Goal: Contribute content: Contribute content

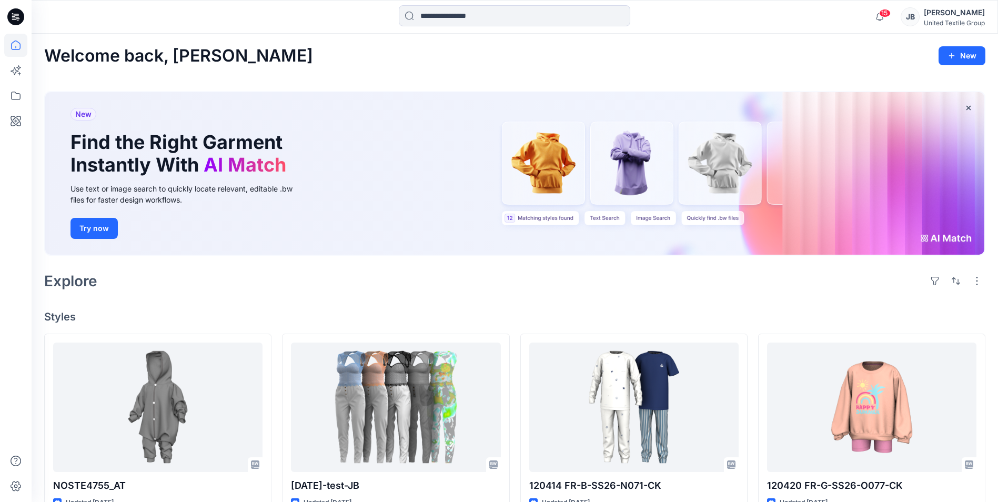
scroll to position [105, 0]
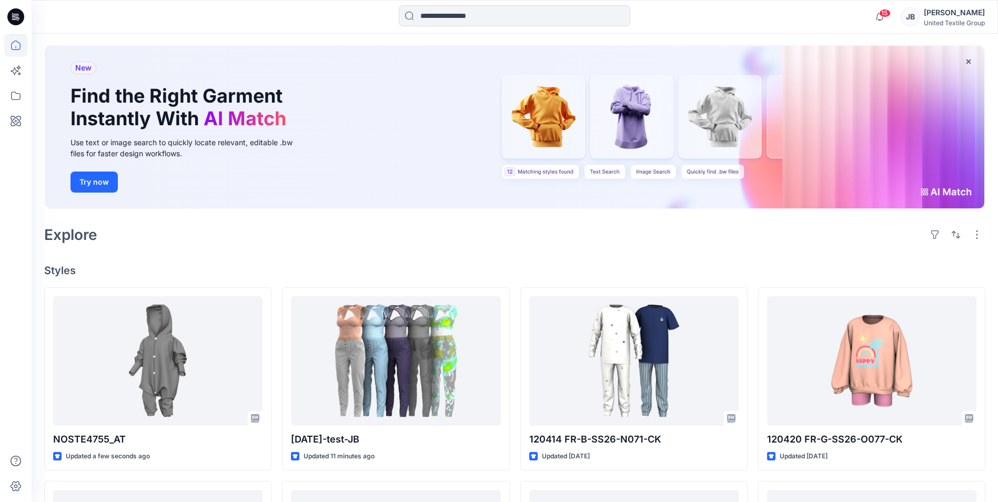
scroll to position [105, 0]
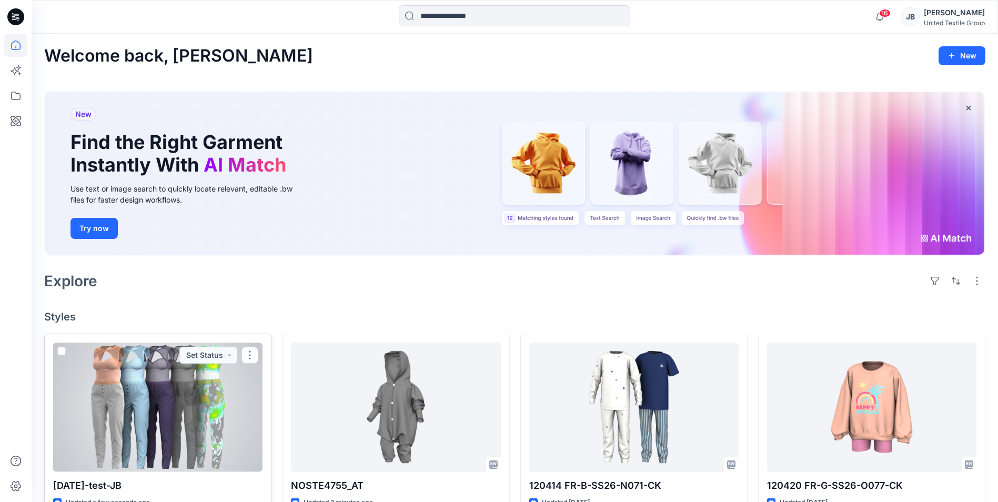
click at [204, 405] on div at bounding box center [157, 407] width 209 height 129
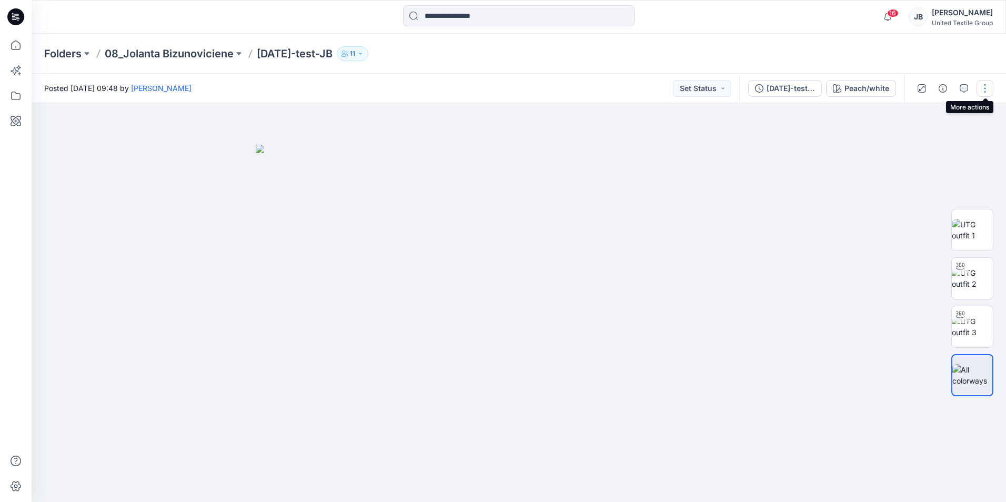
click at [987, 87] on button "button" at bounding box center [985, 88] width 17 height 17
click at [917, 144] on p "Edit" at bounding box center [917, 142] width 13 height 11
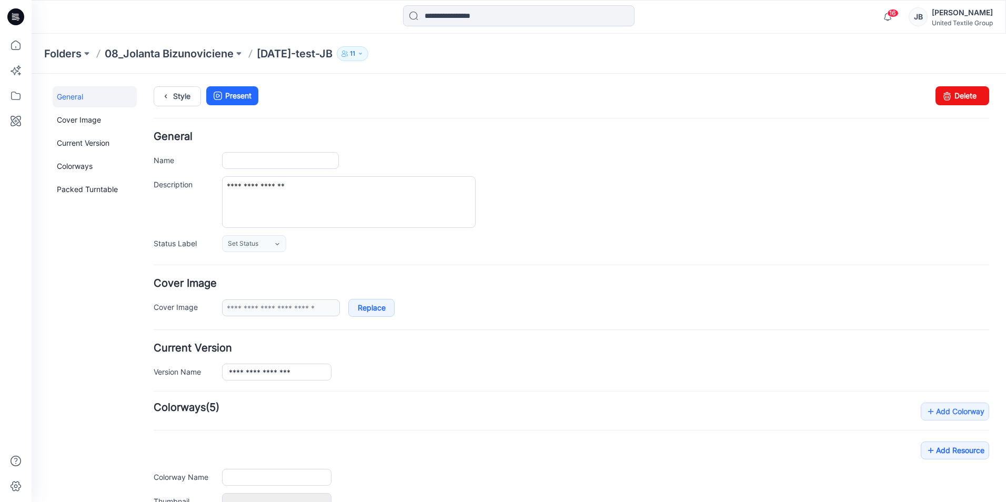
type input "**********"
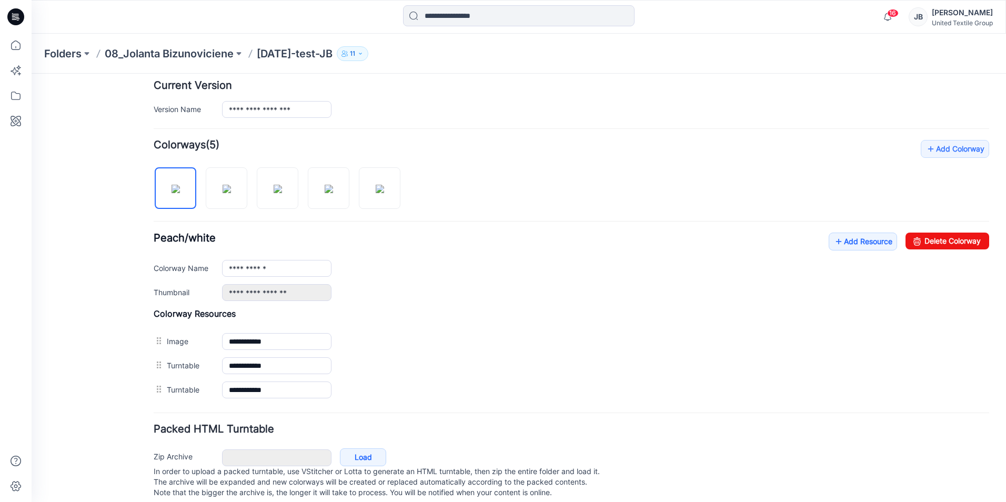
scroll to position [263, 0]
click at [833, 242] on icon at bounding box center [838, 241] width 11 height 17
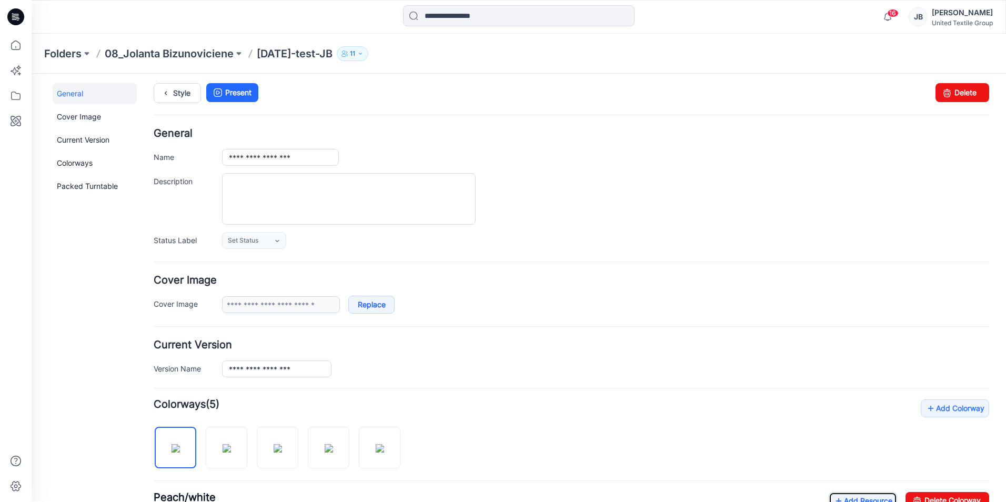
scroll to position [0, 0]
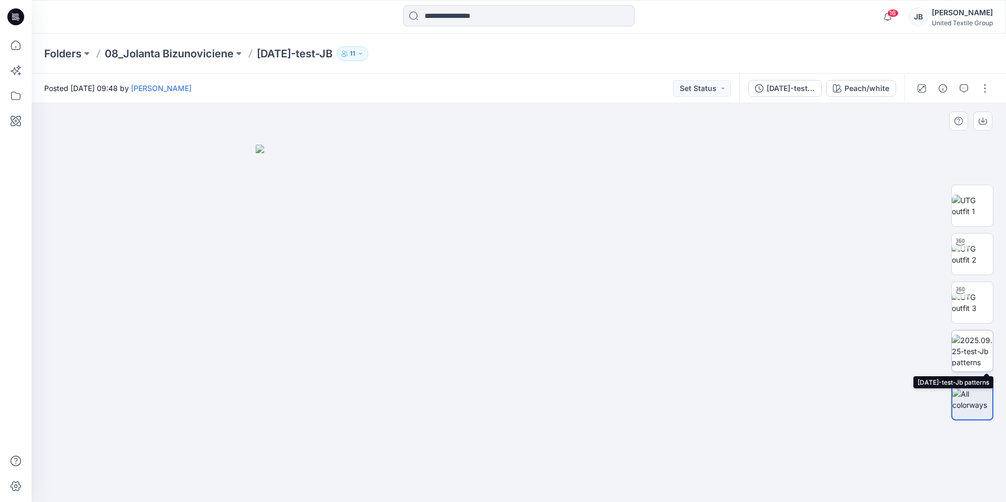
click at [977, 356] on img at bounding box center [972, 351] width 41 height 33
click at [12, 12] on icon at bounding box center [15, 16] width 17 height 17
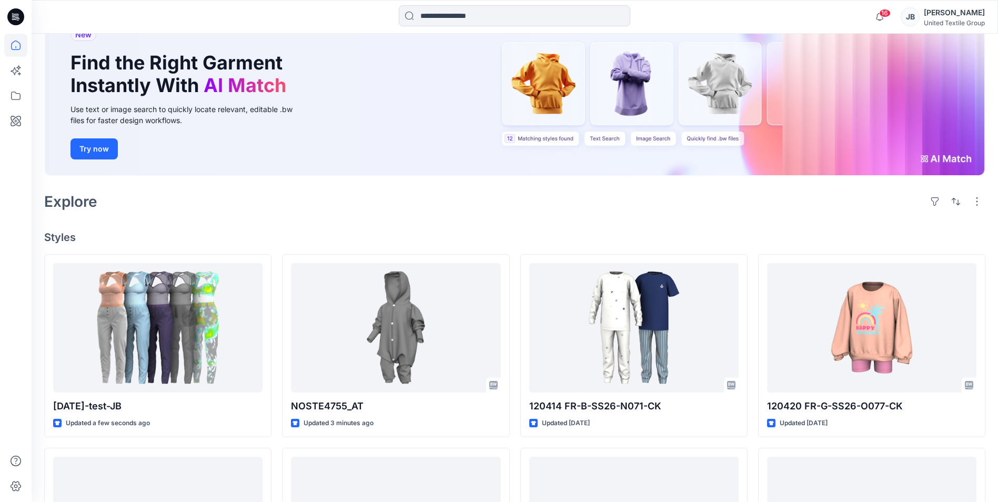
scroll to position [105, 0]
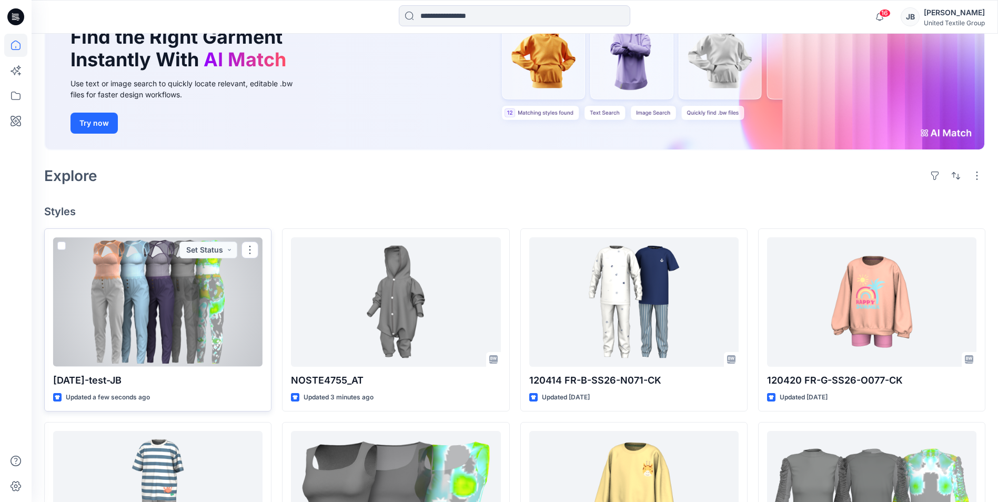
click at [196, 260] on div at bounding box center [157, 301] width 209 height 129
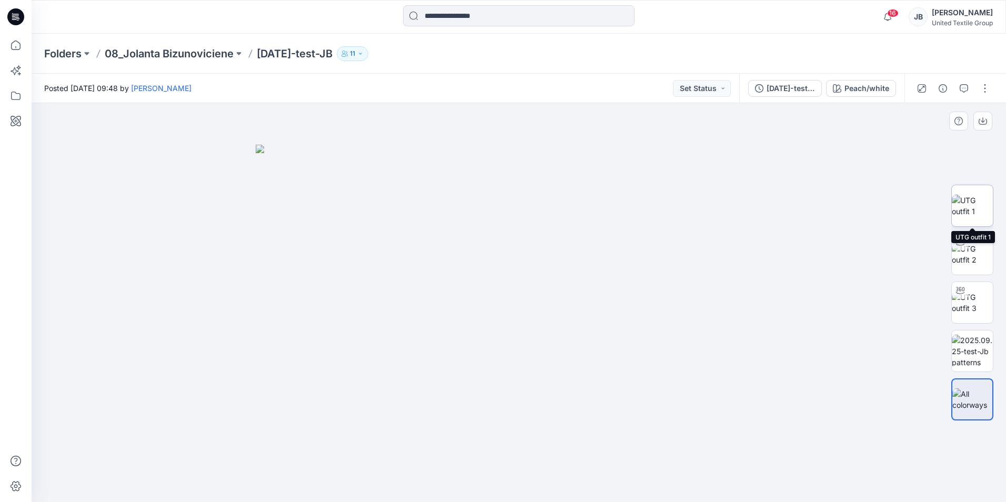
click at [972, 203] on img at bounding box center [972, 206] width 41 height 22
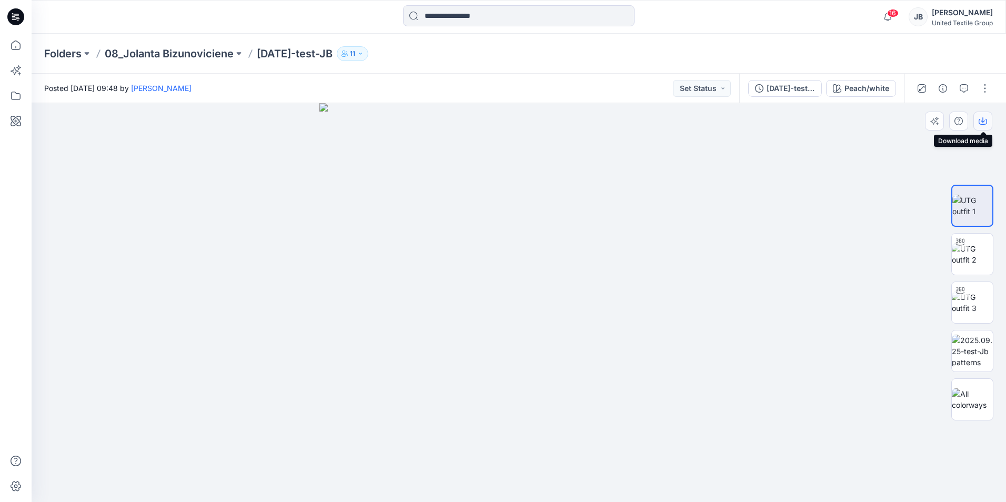
click at [984, 120] on icon "button" at bounding box center [983, 121] width 8 height 8
click at [982, 248] on img at bounding box center [972, 254] width 41 height 22
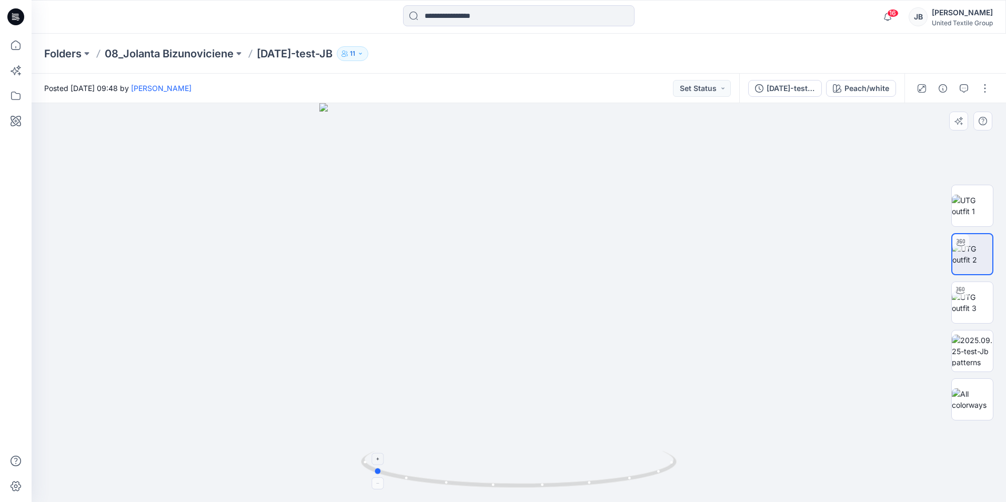
drag, startPoint x: 518, startPoint y: 488, endPoint x: 373, endPoint y: 480, distance: 146.0
click at [373, 480] on icon at bounding box center [520, 470] width 318 height 39
click at [985, 84] on button "button" at bounding box center [985, 88] width 17 height 17
click at [909, 141] on button "Edit" at bounding box center [940, 142] width 97 height 19
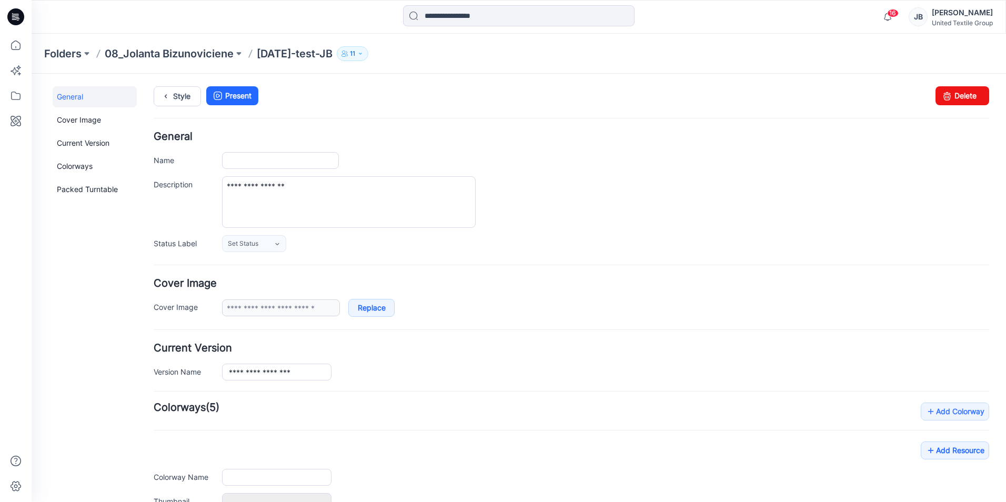
type input "**********"
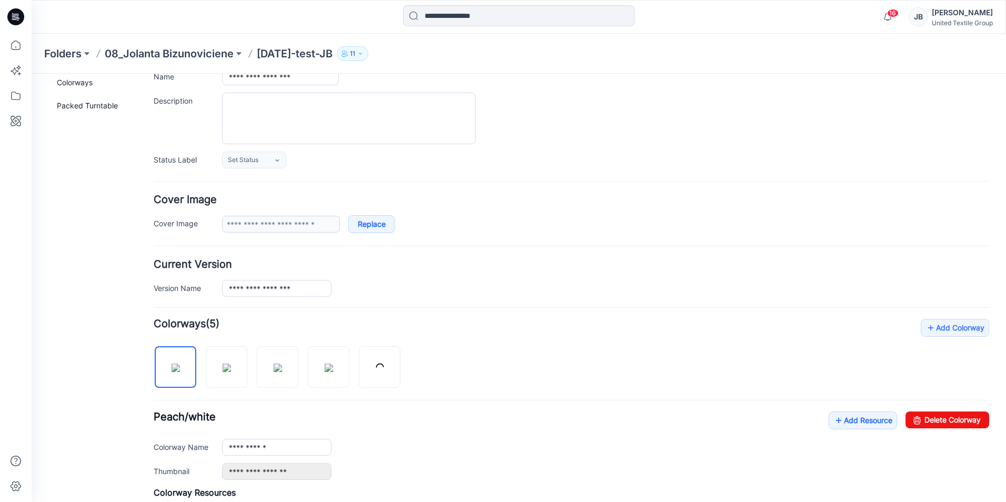
scroll to position [307, 0]
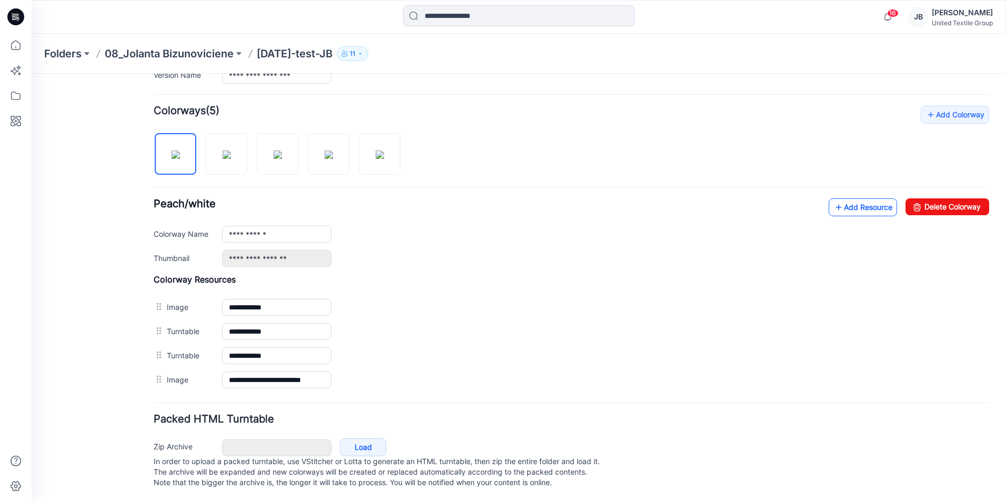
click at [833, 199] on icon at bounding box center [838, 207] width 11 height 17
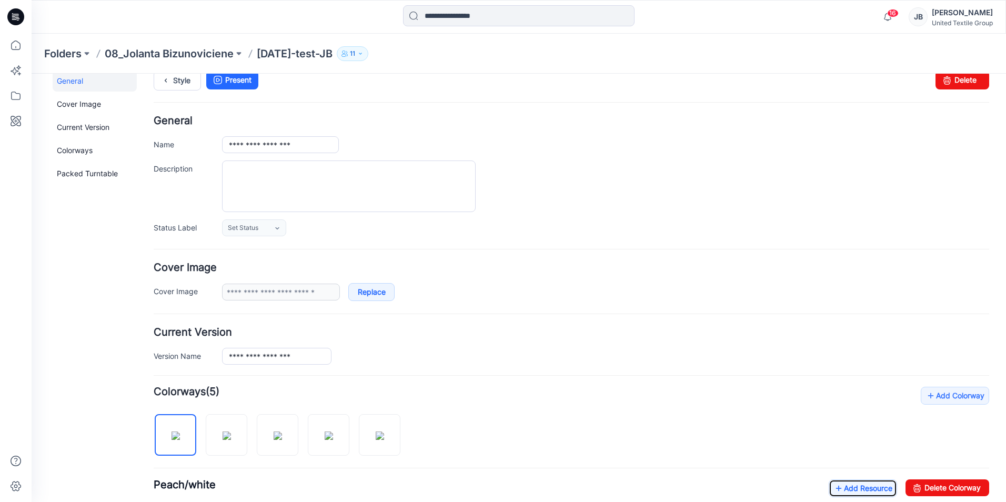
scroll to position [0, 0]
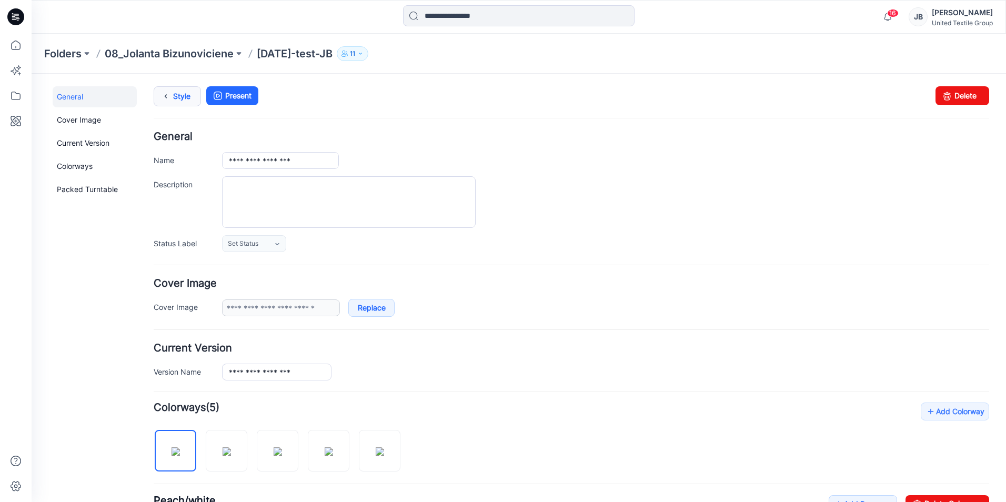
click at [165, 97] on icon at bounding box center [165, 96] width 15 height 19
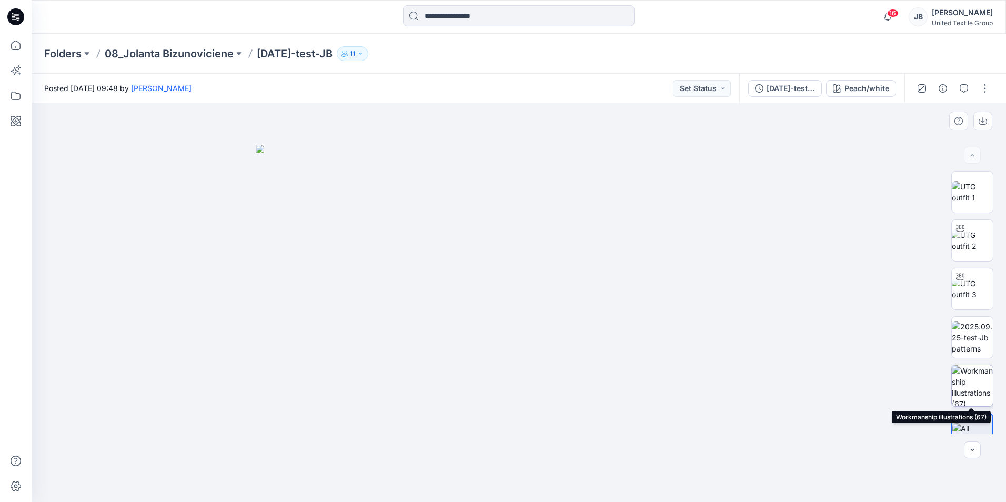
click at [975, 389] on img at bounding box center [972, 385] width 41 height 41
click at [783, 227] on div at bounding box center [519, 302] width 974 height 399
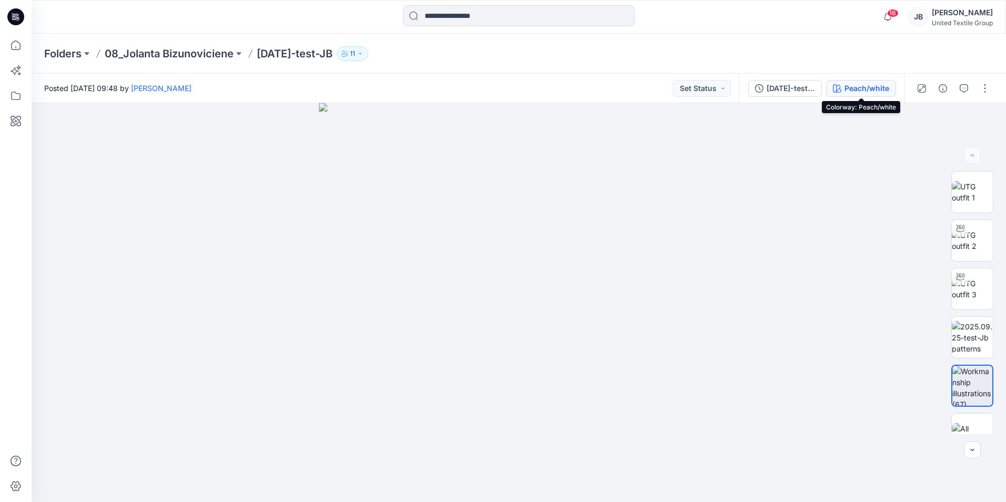
click at [848, 91] on div "Peach/white" at bounding box center [867, 89] width 45 height 12
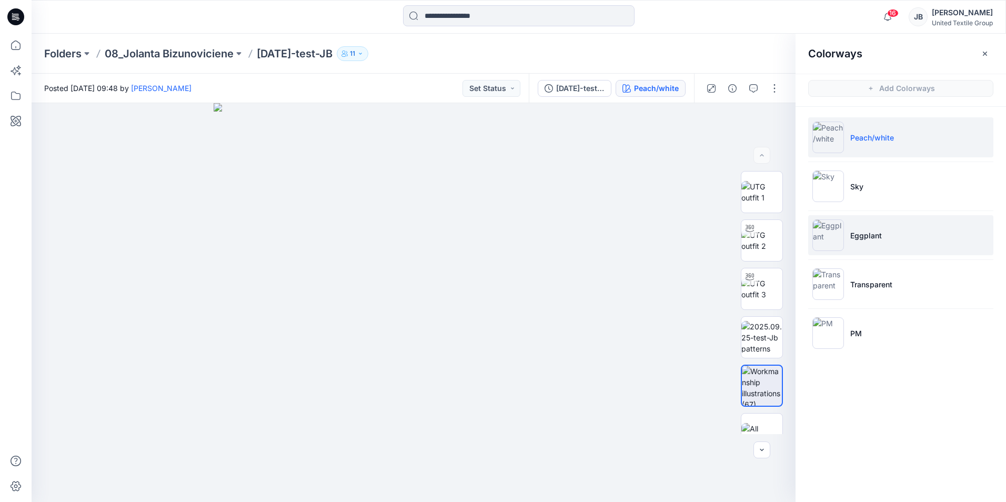
click at [830, 227] on img at bounding box center [828, 235] width 32 height 32
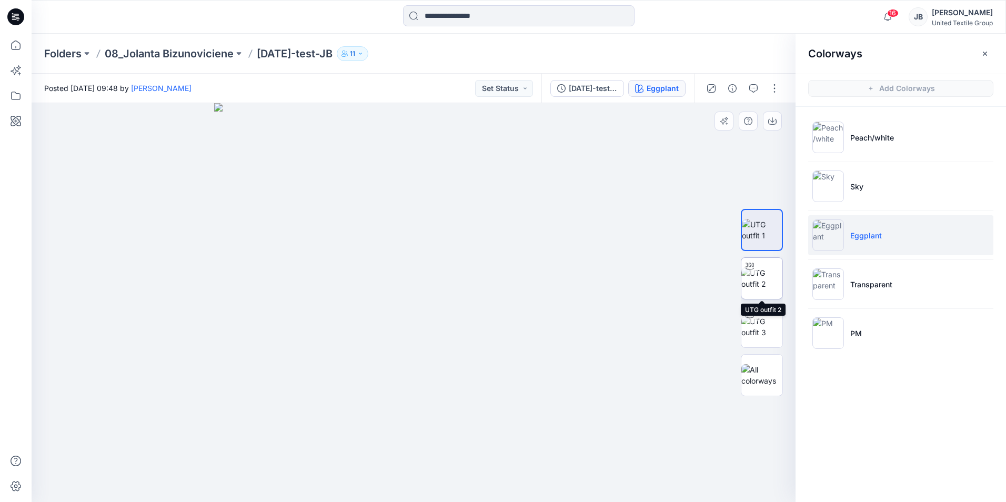
click at [765, 272] on img at bounding box center [761, 278] width 41 height 22
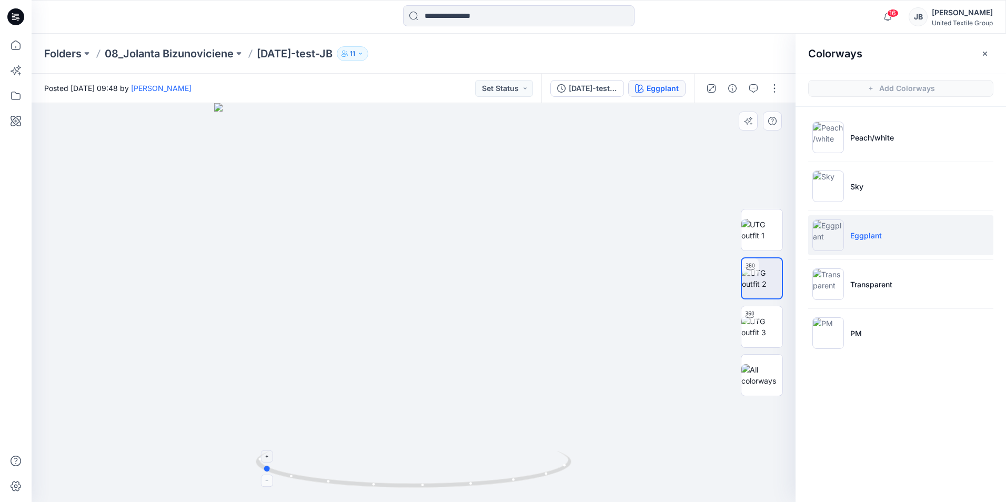
drag, startPoint x: 415, startPoint y: 488, endPoint x: 264, endPoint y: 465, distance: 153.3
click at [264, 465] on icon at bounding box center [415, 470] width 318 height 39
drag, startPoint x: 495, startPoint y: 156, endPoint x: 468, endPoint y: 321, distance: 167.3
drag, startPoint x: 276, startPoint y: 345, endPoint x: 283, endPoint y: 398, distance: 53.6
click at [283, 398] on img at bounding box center [413, 302] width 463 height 399
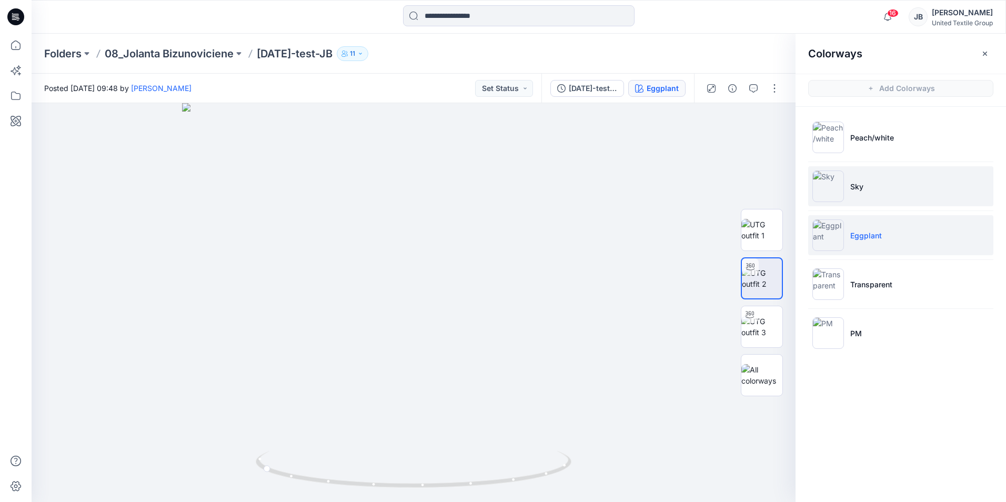
click at [825, 180] on img at bounding box center [828, 186] width 32 height 32
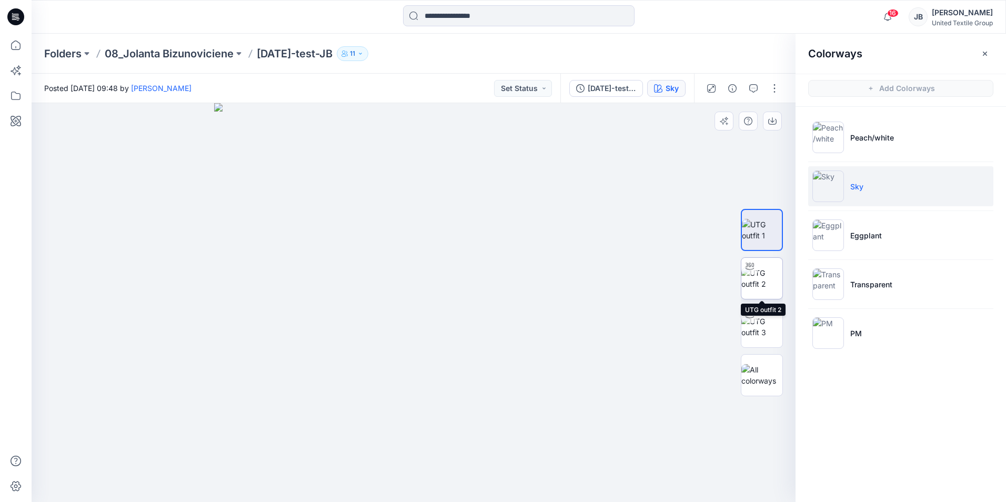
click at [765, 271] on img at bounding box center [761, 278] width 41 height 22
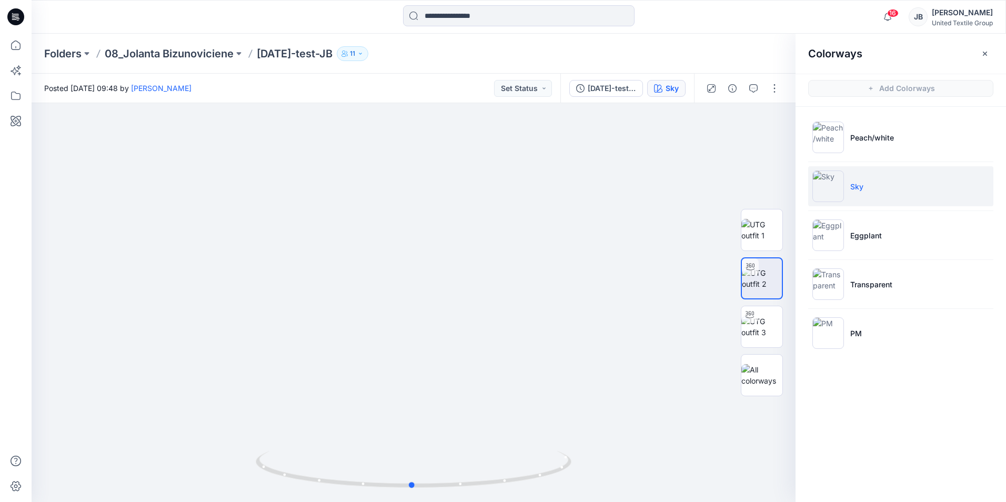
drag, startPoint x: 416, startPoint y: 484, endPoint x: 415, endPoint y: 517, distance: 33.7
click at [415, 501] on html "16 Notifications Your style [DATE]-test-JB has been updated with [DATE]-test-JB…" at bounding box center [503, 251] width 1006 height 502
click at [17, 15] on icon at bounding box center [15, 16] width 17 height 17
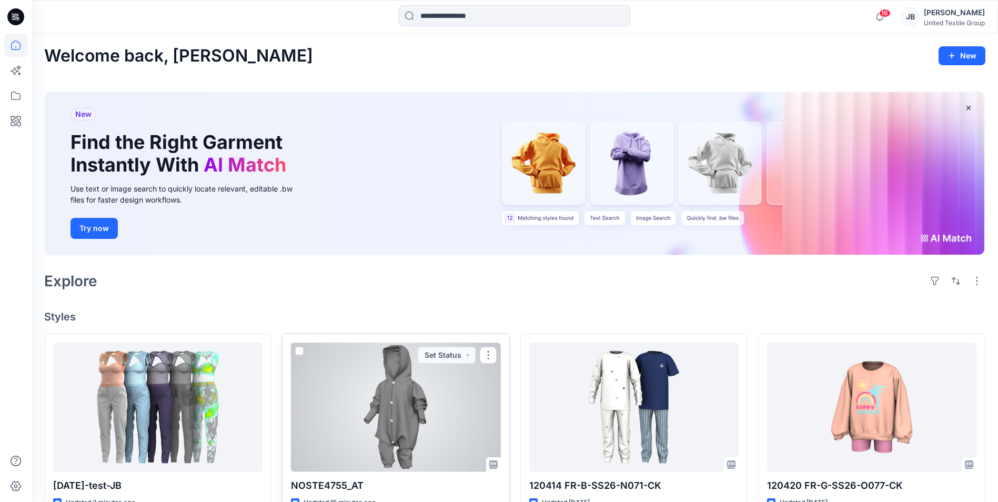
click at [437, 406] on div at bounding box center [395, 407] width 209 height 129
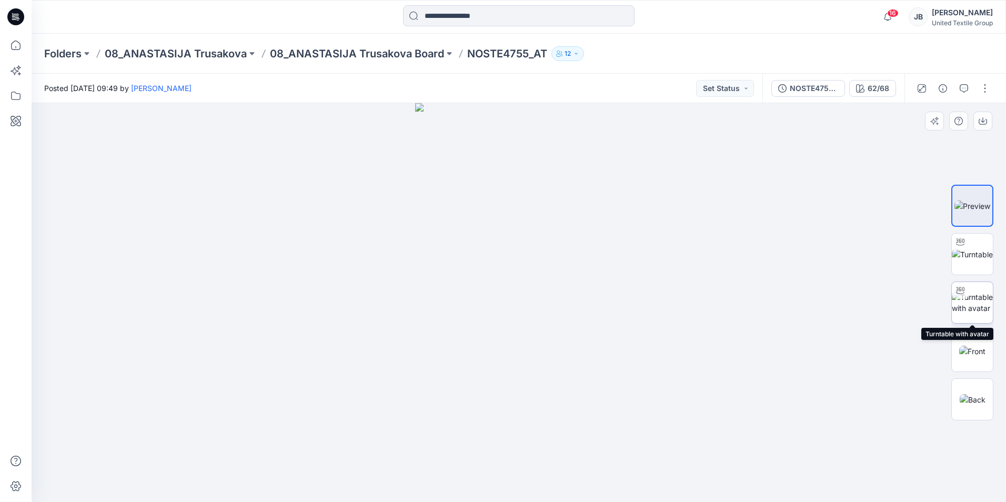
click at [967, 298] on img at bounding box center [972, 302] width 41 height 22
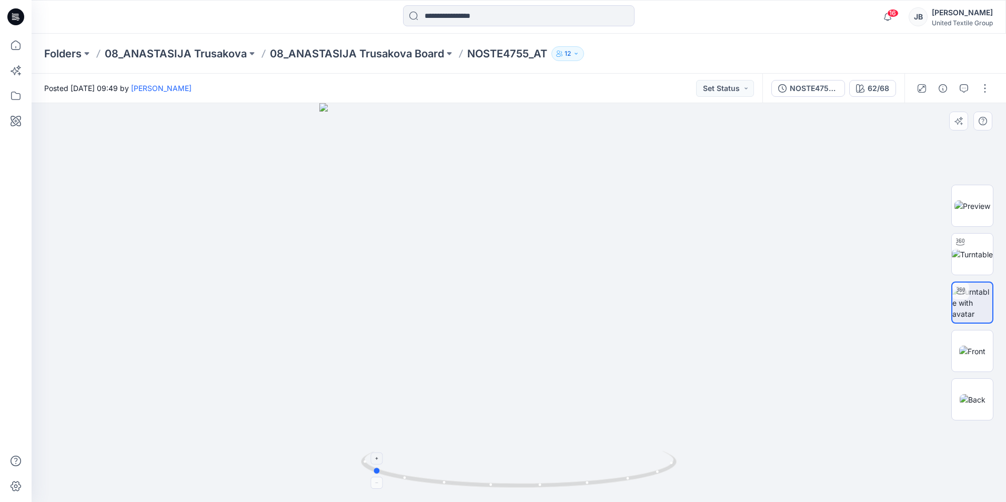
drag, startPoint x: 519, startPoint y: 486, endPoint x: 373, endPoint y: 473, distance: 147.4
click at [373, 473] on icon at bounding box center [520, 470] width 318 height 39
click at [978, 207] on img at bounding box center [972, 205] width 36 height 11
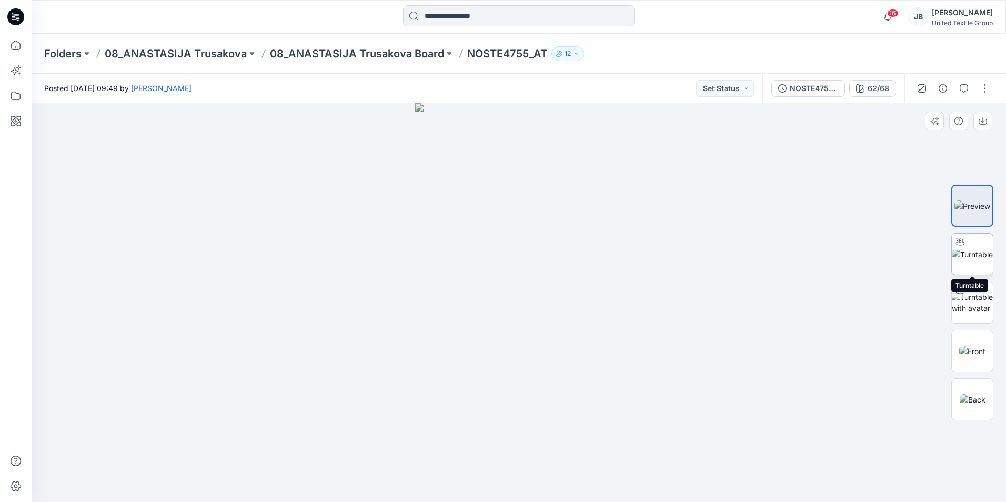
click at [980, 255] on img at bounding box center [972, 254] width 41 height 11
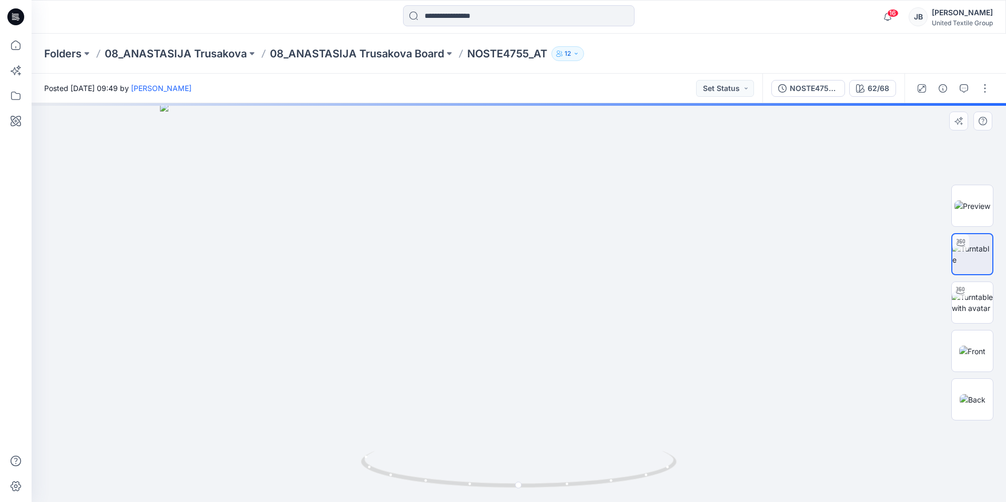
drag, startPoint x: 530, startPoint y: 156, endPoint x: 513, endPoint y: 356, distance: 200.7
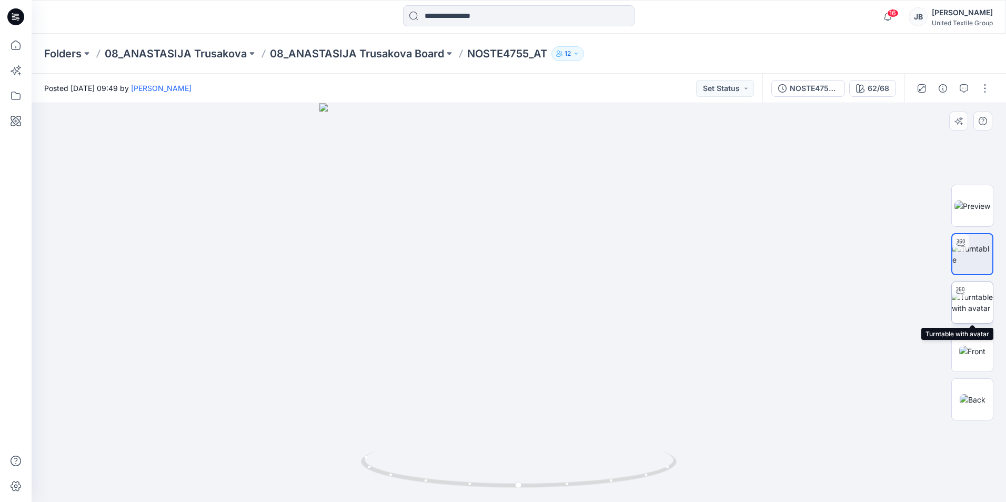
click at [979, 294] on img at bounding box center [972, 302] width 41 height 22
drag, startPoint x: 519, startPoint y: 487, endPoint x: 514, endPoint y: 514, distance: 27.5
click at [514, 501] on html "16 Notifications Your style [DATE]-test-JB has been updated with [DATE]-test-JB…" at bounding box center [503, 251] width 1006 height 502
click at [13, 17] on icon at bounding box center [15, 16] width 17 height 17
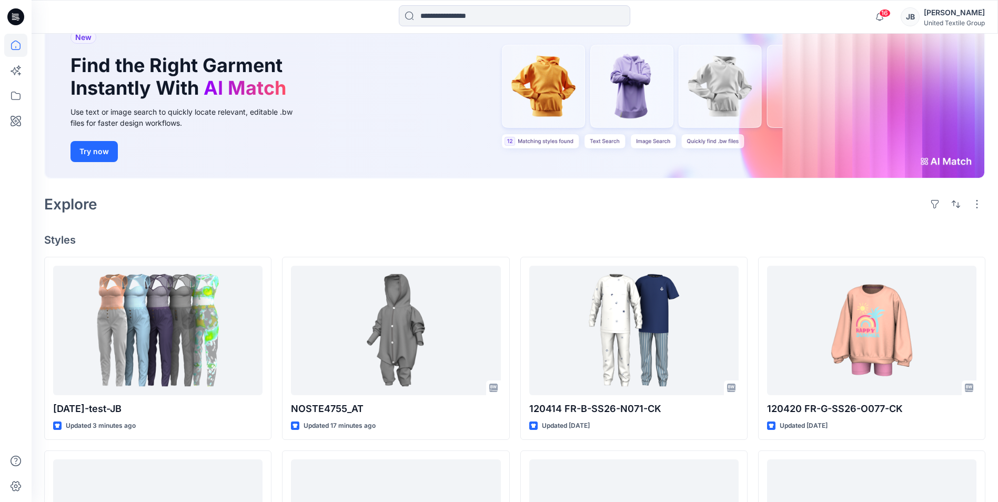
scroll to position [105, 0]
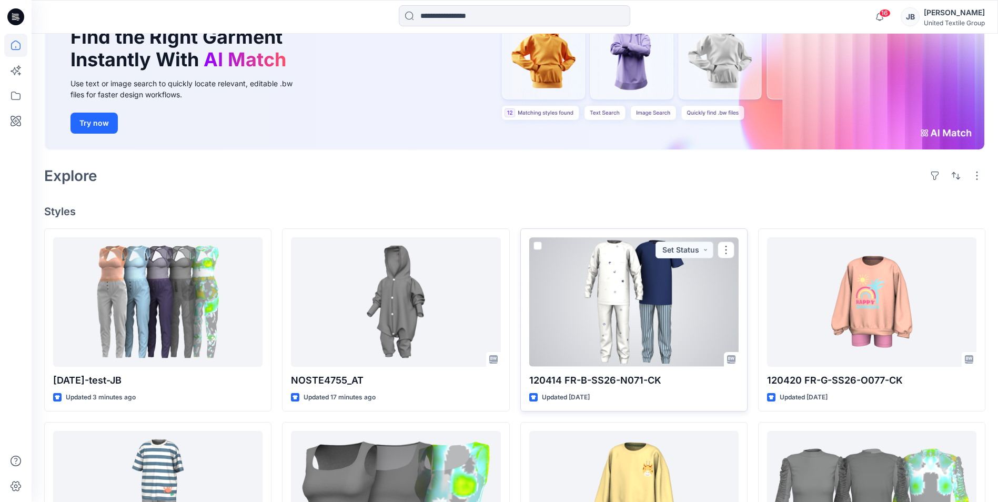
click at [631, 311] on div at bounding box center [633, 301] width 209 height 129
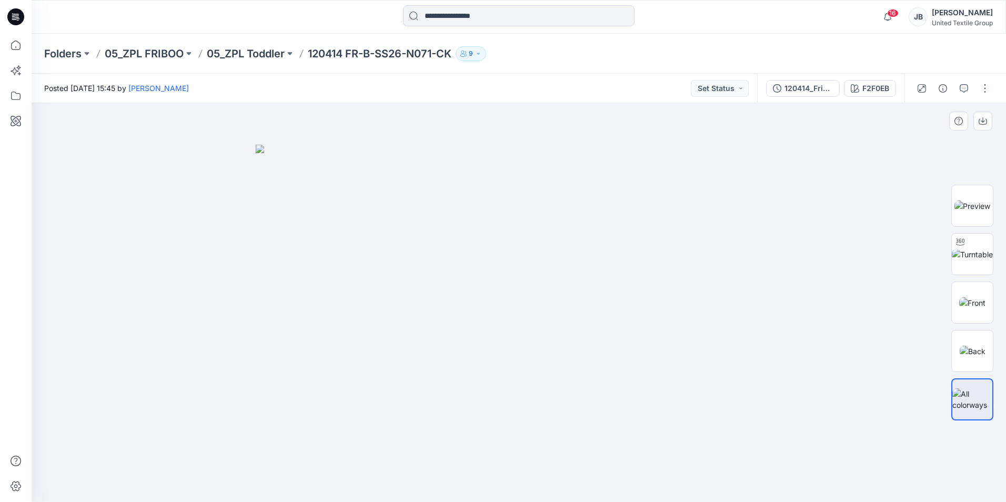
drag, startPoint x: 254, startPoint y: 4, endPoint x: 476, endPoint y: 248, distance: 330.0
click at [476, 248] on img at bounding box center [519, 323] width 526 height 357
click at [974, 207] on img at bounding box center [972, 205] width 36 height 11
drag, startPoint x: 551, startPoint y: 334, endPoint x: 569, endPoint y: 255, distance: 80.3
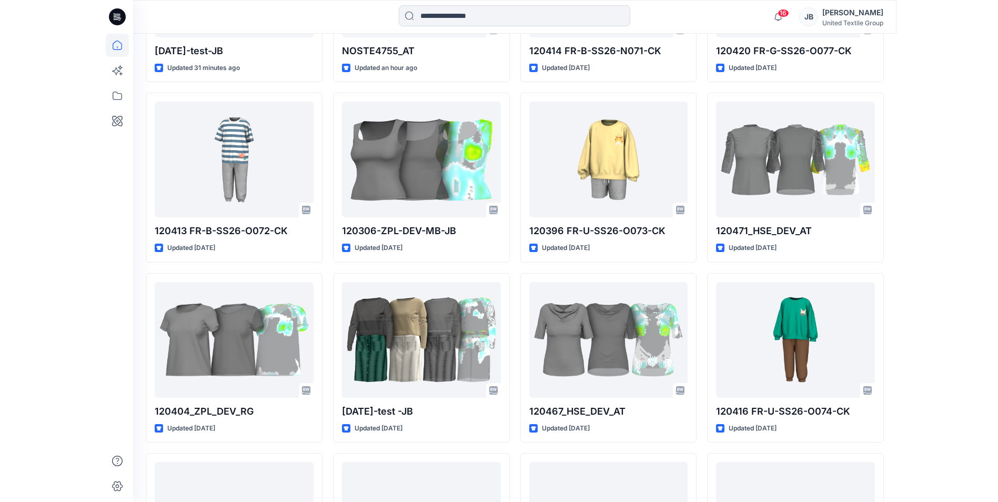
scroll to position [421, 0]
